Goal: Transaction & Acquisition: Download file/media

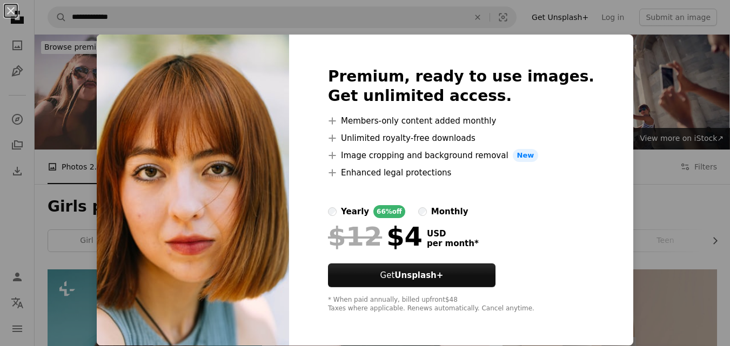
scroll to position [1712, 0]
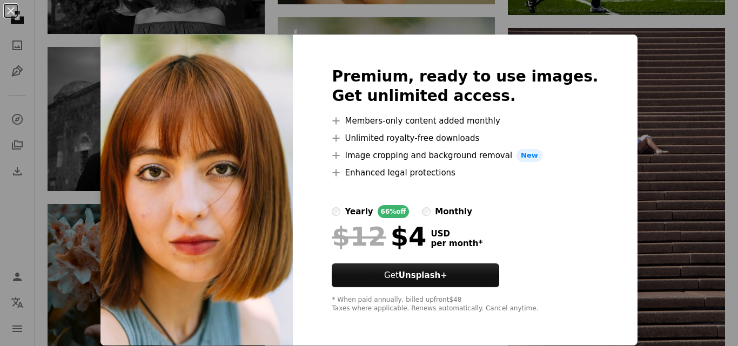
click at [276, 198] on img at bounding box center [196, 190] width 192 height 311
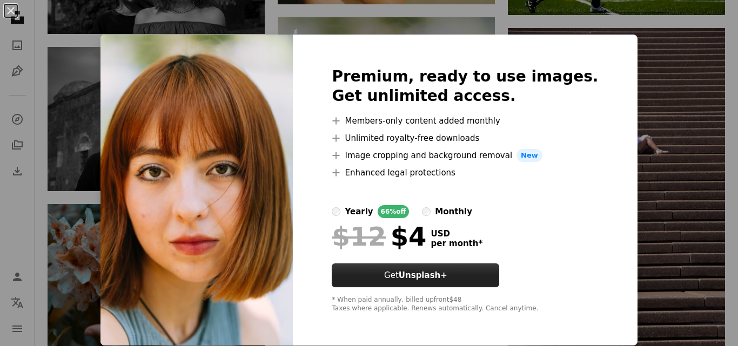
click at [468, 278] on button "Get Unsplash+" at bounding box center [415, 276] width 167 height 24
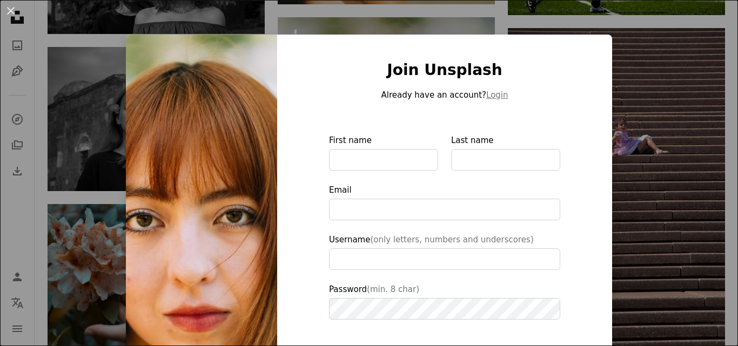
click at [226, 235] on img at bounding box center [201, 245] width 151 height 420
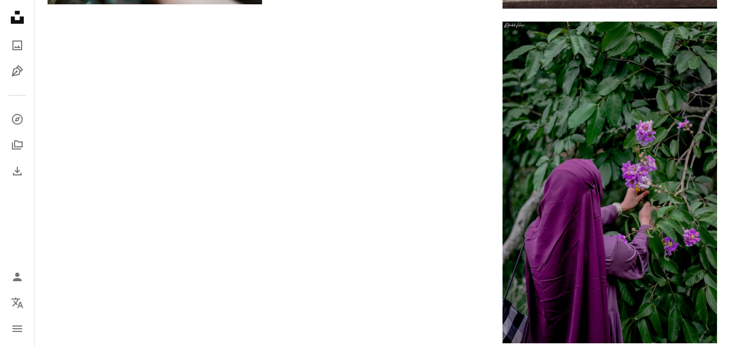
scroll to position [2041, 0]
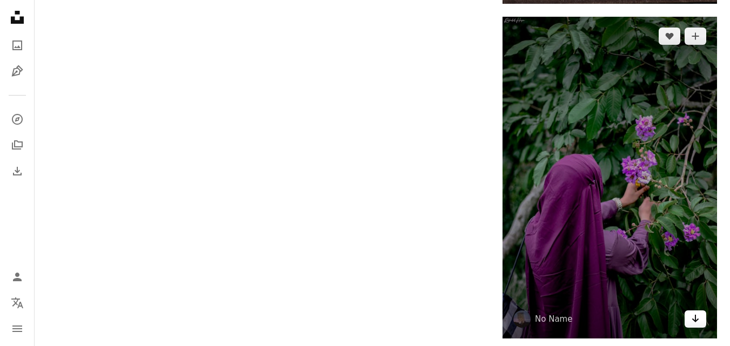
click at [695, 323] on icon "Arrow pointing down" at bounding box center [695, 318] width 9 height 13
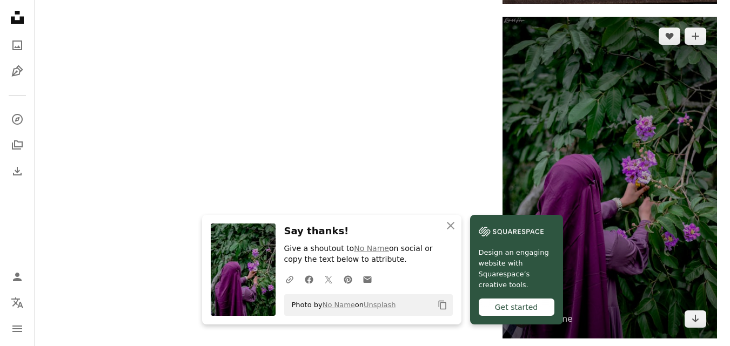
click at [593, 100] on img at bounding box center [609, 178] width 214 height 322
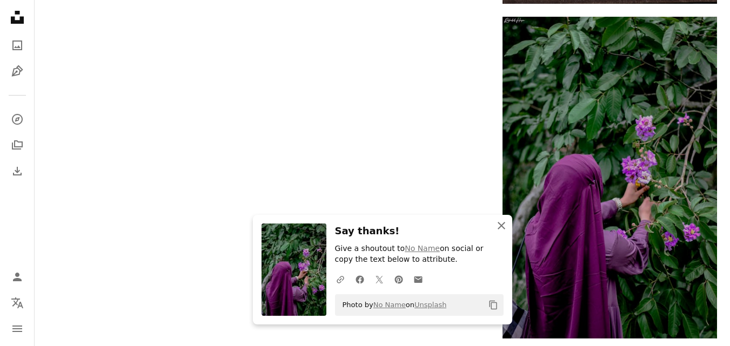
click at [505, 226] on icon "An X shape" at bounding box center [501, 225] width 13 height 13
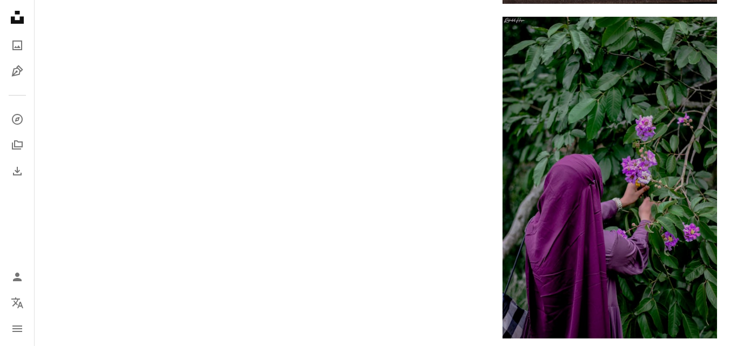
drag, startPoint x: 726, startPoint y: 253, endPoint x: 735, endPoint y: 253, distance: 8.6
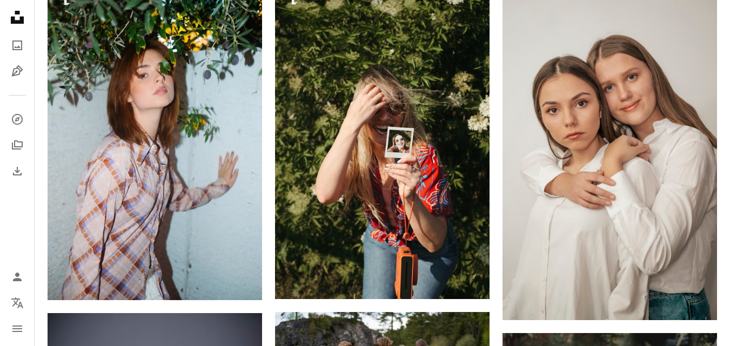
scroll to position [2972, 0]
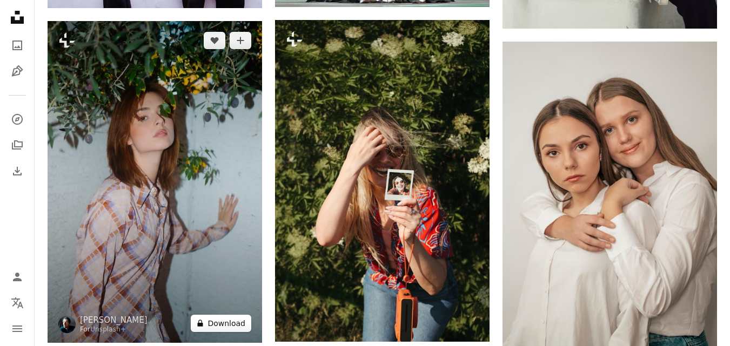
click at [225, 321] on button "A lock Download" at bounding box center [221, 323] width 61 height 17
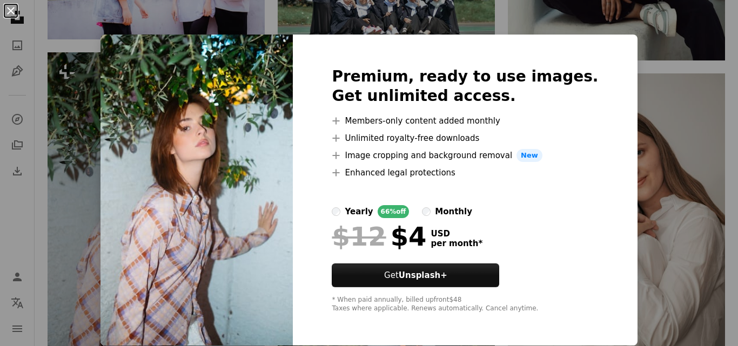
click at [10, 7] on button "An X shape" at bounding box center [10, 10] width 13 height 13
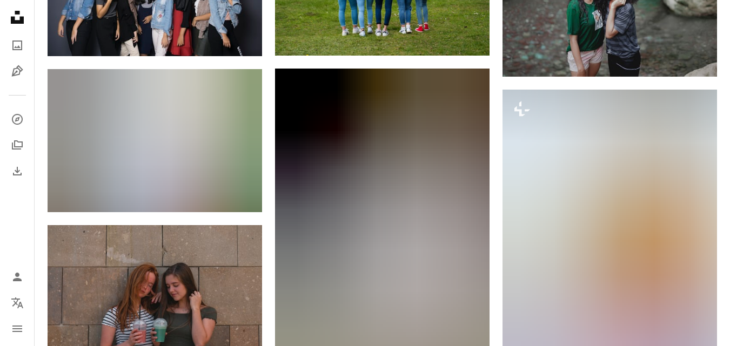
scroll to position [3472, 0]
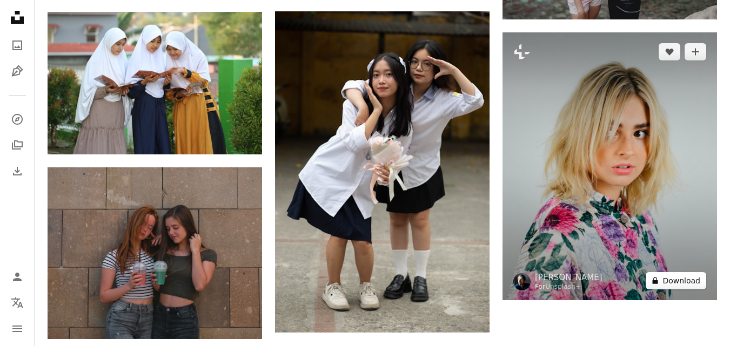
click at [681, 283] on button "A lock Download" at bounding box center [676, 280] width 61 height 17
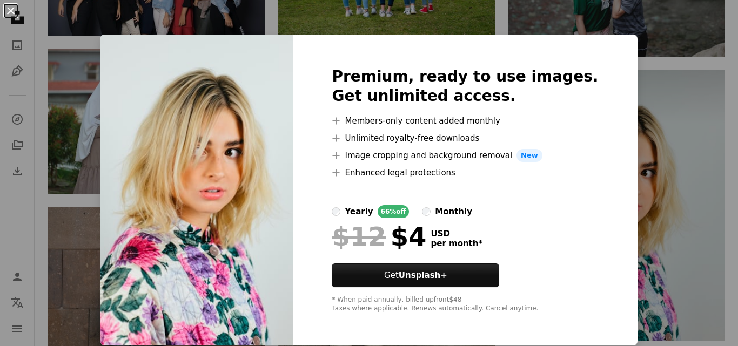
click at [6, 7] on button "An X shape" at bounding box center [10, 10] width 13 height 13
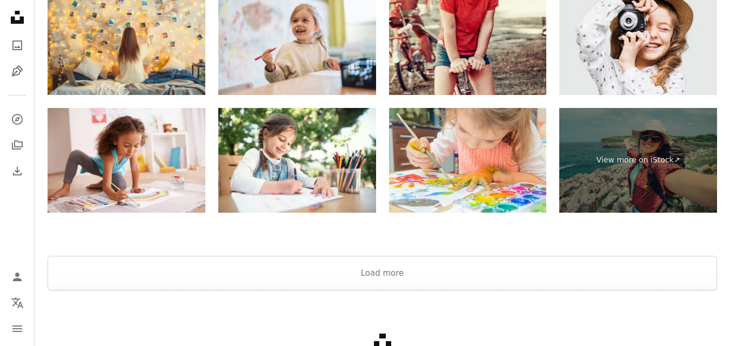
scroll to position [3968, 0]
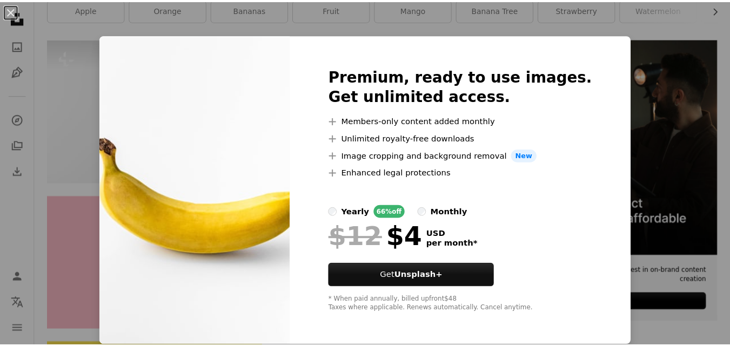
scroll to position [231, 0]
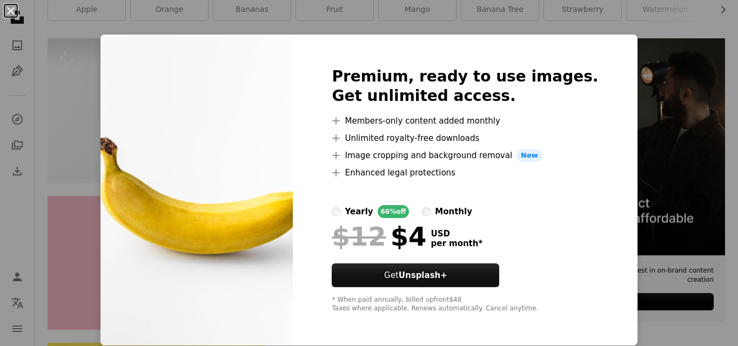
click at [8, 14] on button "An X shape" at bounding box center [10, 10] width 13 height 13
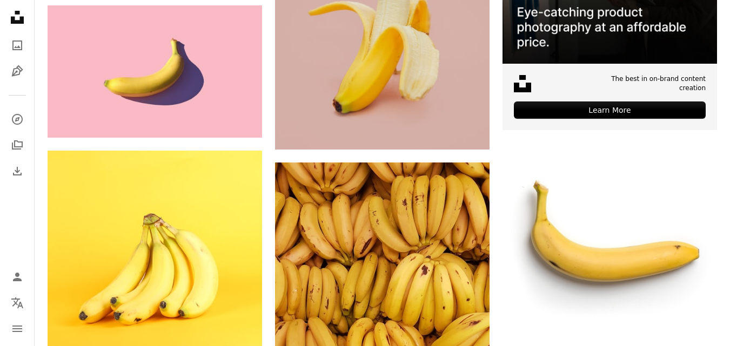
scroll to position [471, 0]
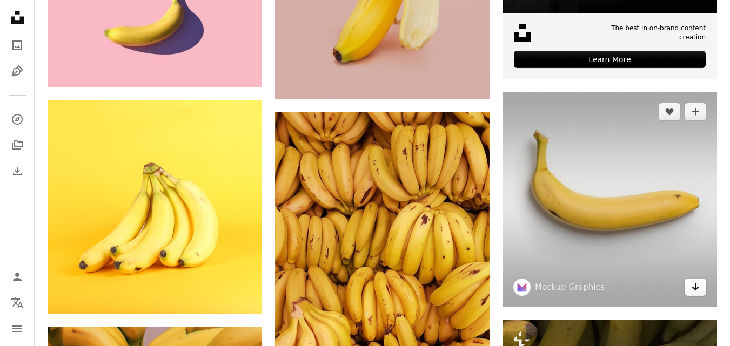
click at [697, 296] on link "Arrow pointing down" at bounding box center [695, 287] width 22 height 17
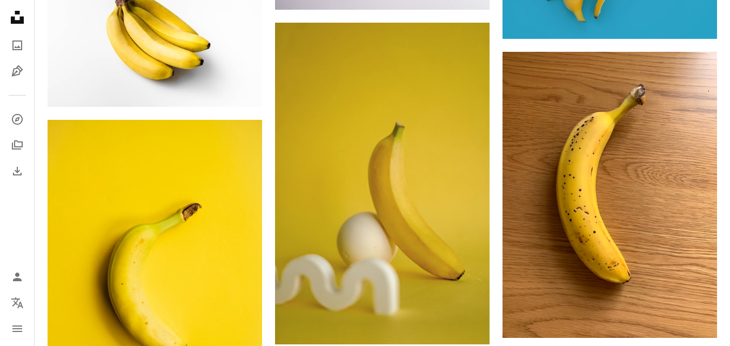
scroll to position [845, 0]
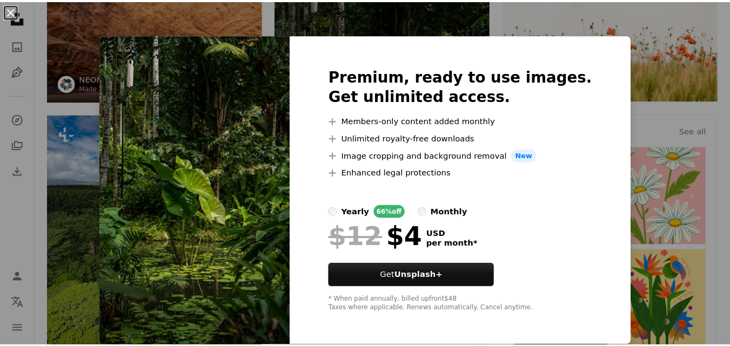
scroll to position [191, 0]
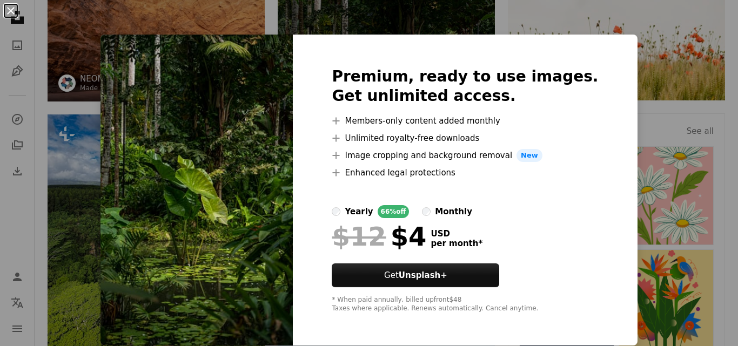
click at [11, 10] on button "An X shape" at bounding box center [10, 10] width 13 height 13
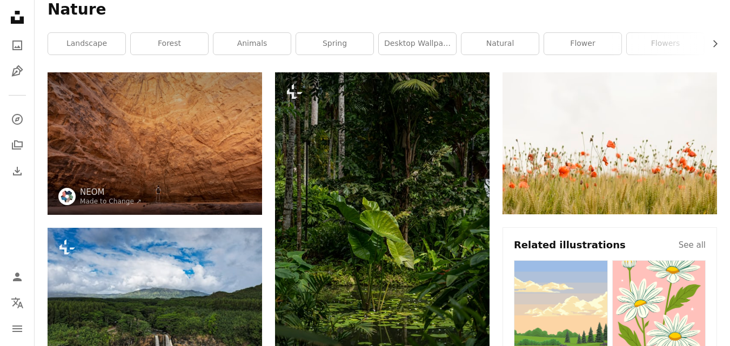
scroll to position [64, 0]
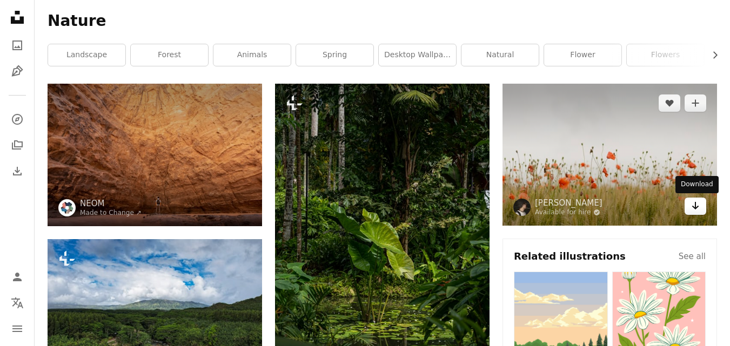
click at [691, 206] on icon "Arrow pointing down" at bounding box center [695, 205] width 9 height 13
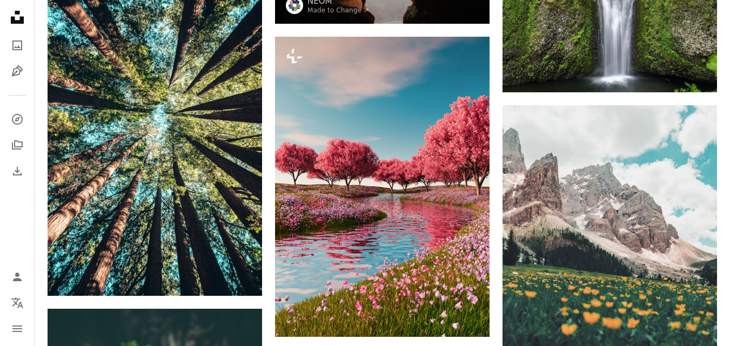
scroll to position [1236, 0]
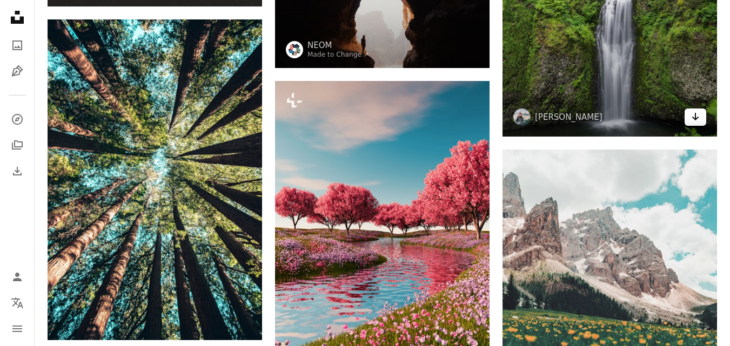
click at [690, 117] on link "Arrow pointing down" at bounding box center [695, 117] width 22 height 17
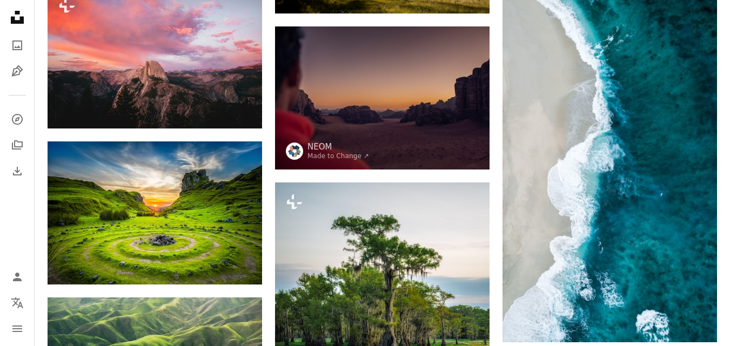
scroll to position [1777, 0]
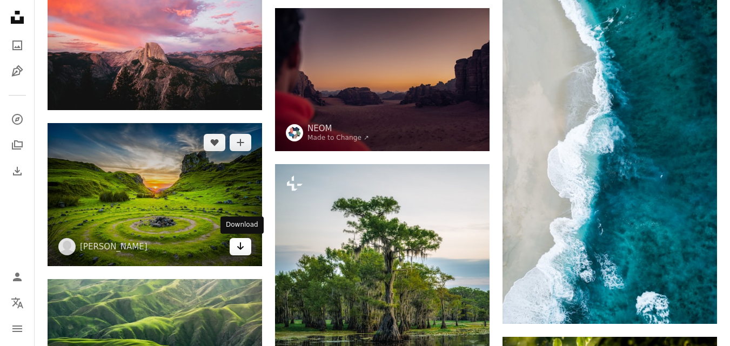
click at [238, 250] on icon "Arrow pointing down" at bounding box center [240, 246] width 9 height 13
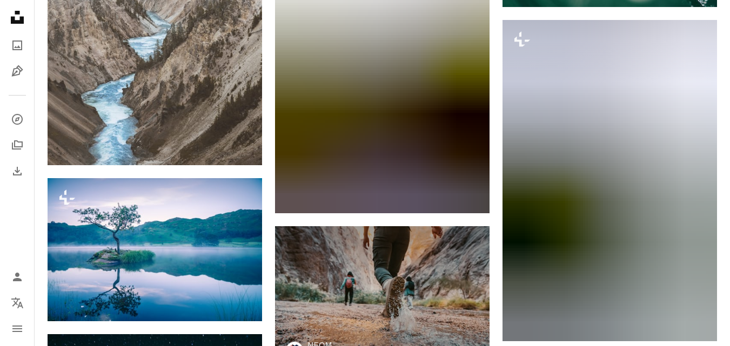
scroll to position [3508, 0]
